Goal: Task Accomplishment & Management: Manage account settings

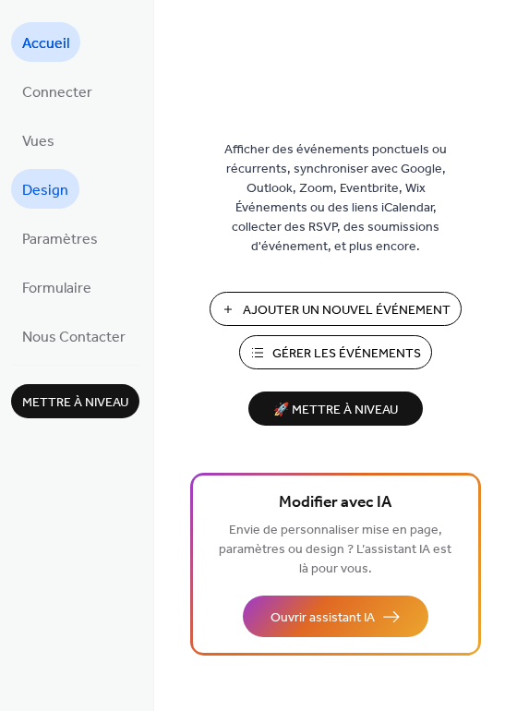
click at [55, 188] on span "Design" at bounding box center [45, 190] width 46 height 29
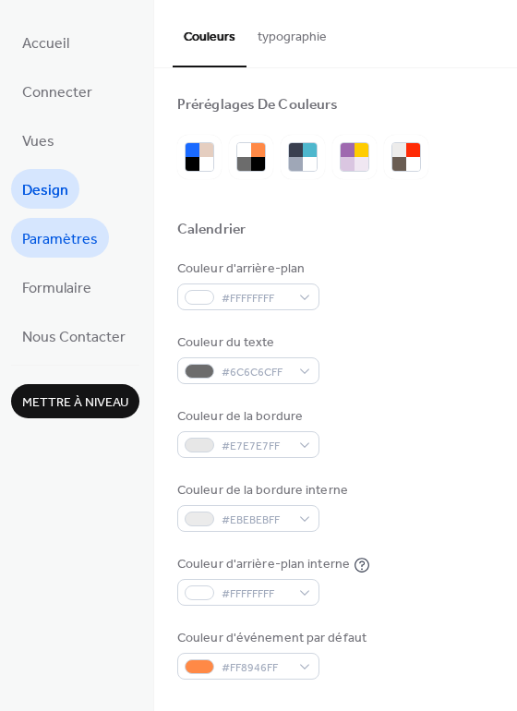
click at [68, 247] on span "Paramètres" at bounding box center [60, 239] width 76 height 29
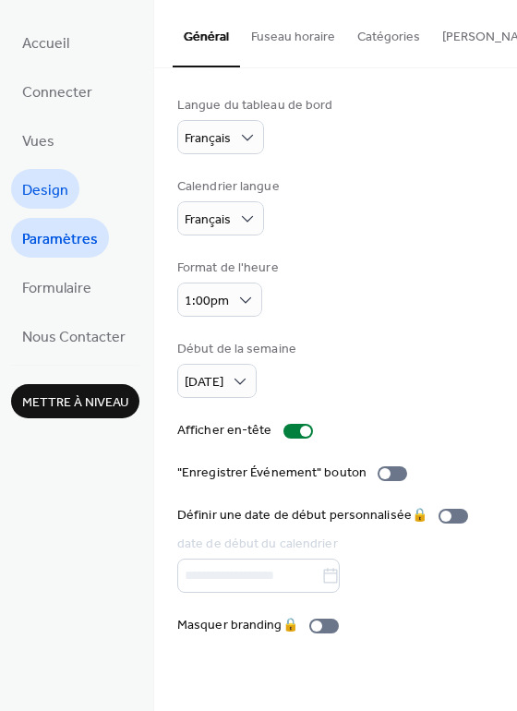
click at [38, 191] on span "Design" at bounding box center [45, 190] width 46 height 29
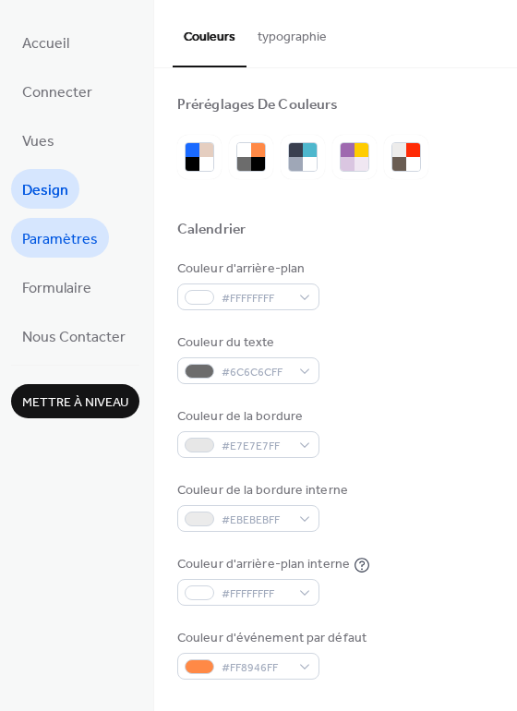
click at [50, 235] on span "Paramètres" at bounding box center [60, 239] width 76 height 29
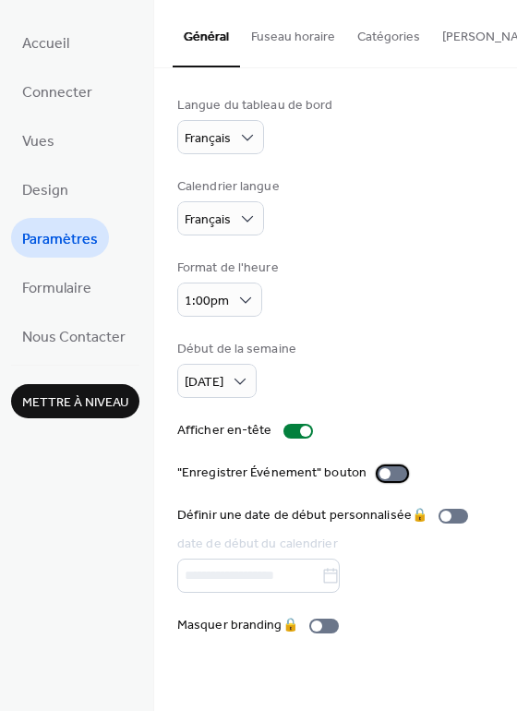
click at [390, 472] on div at bounding box center [392, 473] width 30 height 15
click at [314, 54] on button "Fuseau horaire" at bounding box center [293, 33] width 106 height 66
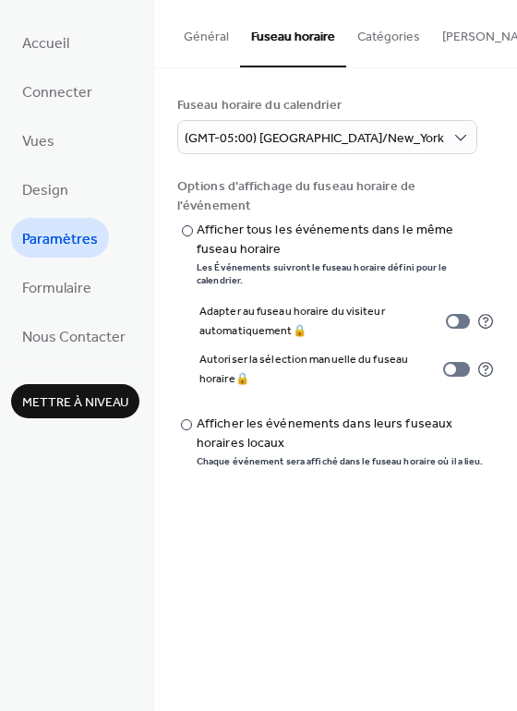
click at [401, 42] on button "Catégories" at bounding box center [388, 33] width 85 height 66
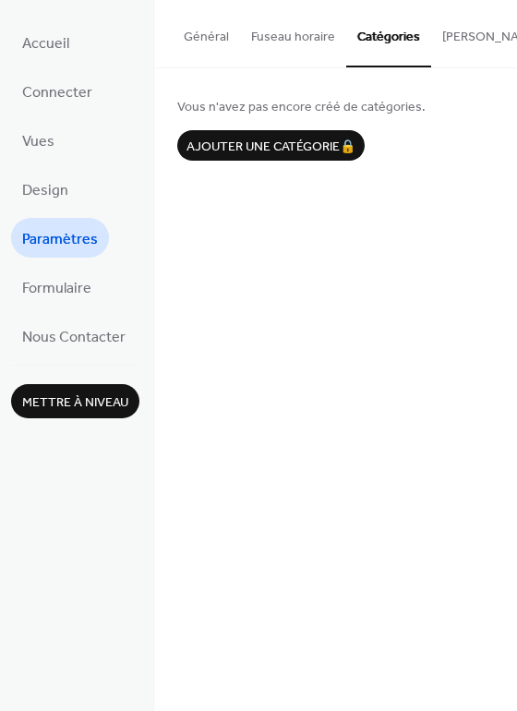
click at [442, 40] on button "[PERSON_NAME] S'abonner" at bounding box center [521, 33] width 181 height 66
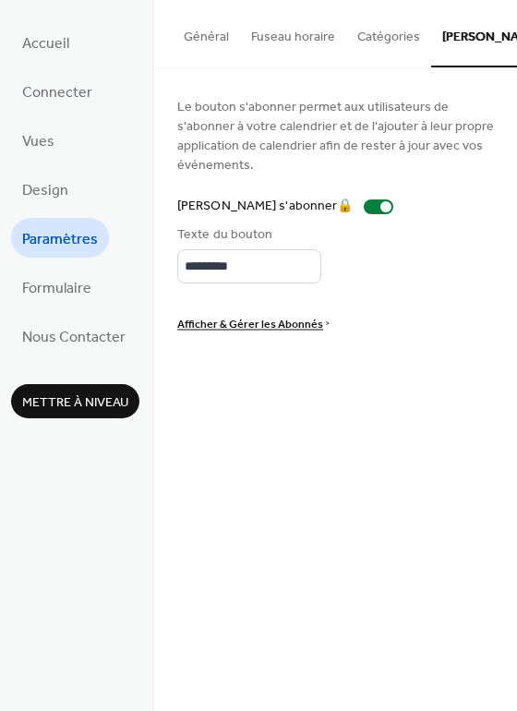
drag, startPoint x: 456, startPoint y: 38, endPoint x: 325, endPoint y: 55, distance: 132.2
click at [325, 54] on div "Général Fuseau horaire Catégories [PERSON_NAME] S'abonner" at bounding box center [335, 34] width 363 height 68
click at [371, 30] on button "Catégories" at bounding box center [388, 33] width 85 height 66
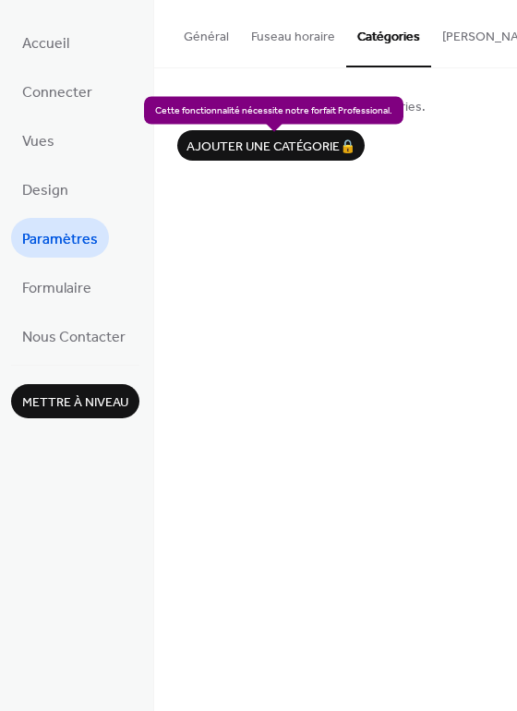
click at [295, 152] on div "Ajouter une catégorie 🔒" at bounding box center [270, 145] width 187 height 30
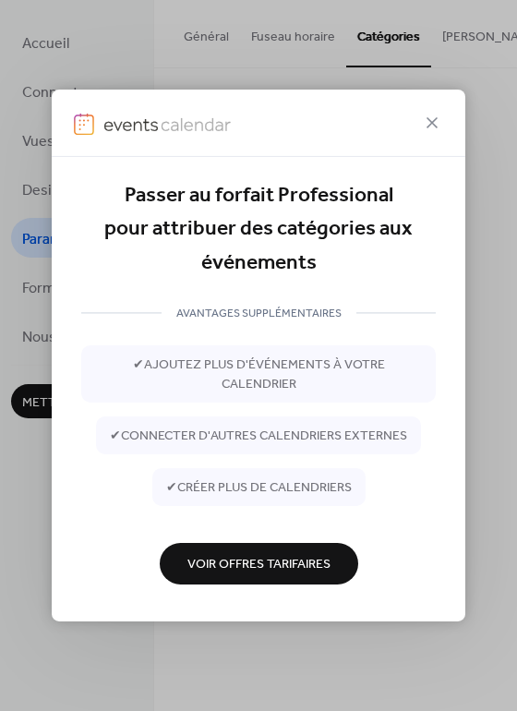
click at [261, 564] on span "Voir Offres Tarifaires" at bounding box center [258, 565] width 143 height 19
